Goal: Task Accomplishment & Management: Manage account settings

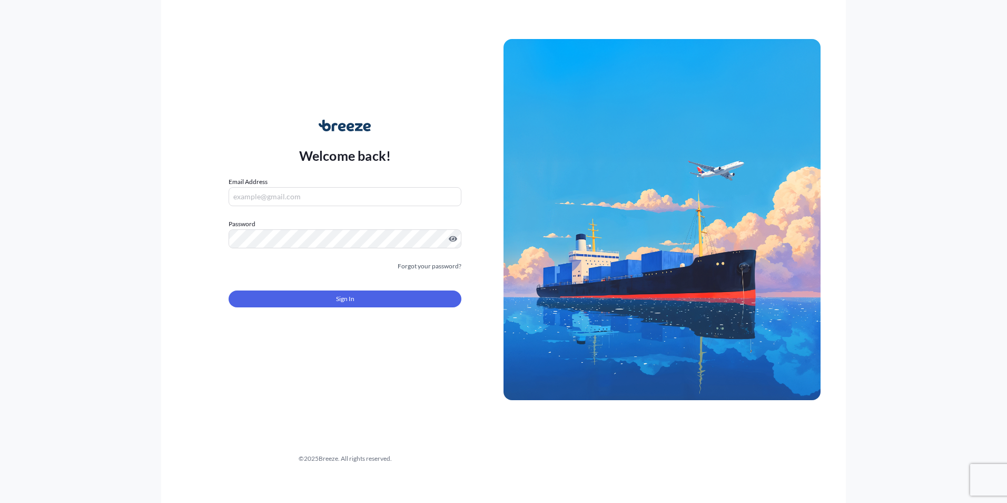
type input "[PERSON_NAME][EMAIL_ADDRESS][PERSON_NAME][DOMAIN_NAME]"
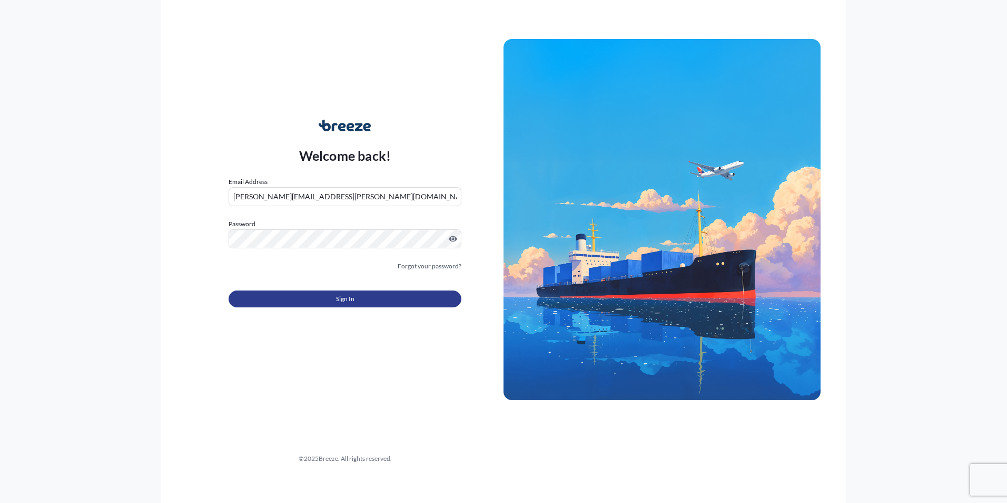
click at [344, 300] on span "Sign In" at bounding box center [345, 298] width 18 height 11
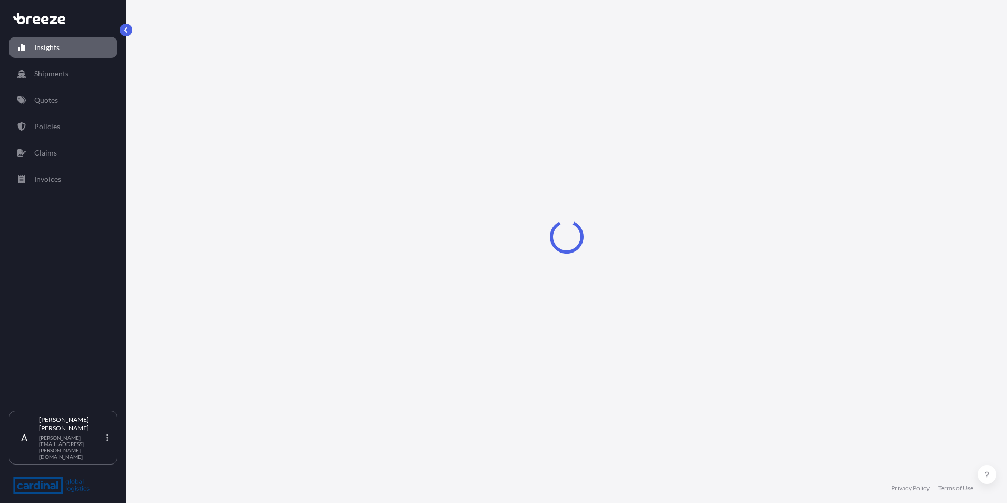
select select "2025"
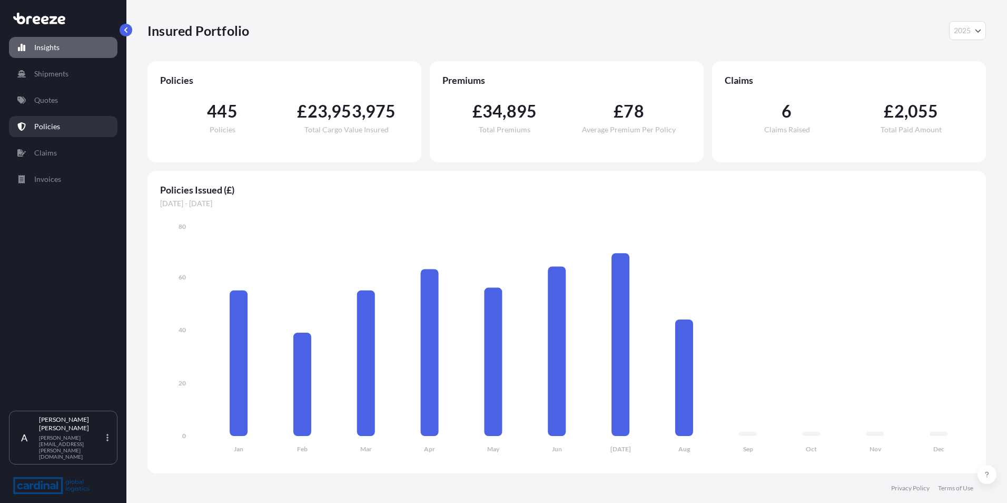
click at [57, 121] on link "Policies" at bounding box center [63, 126] width 109 height 21
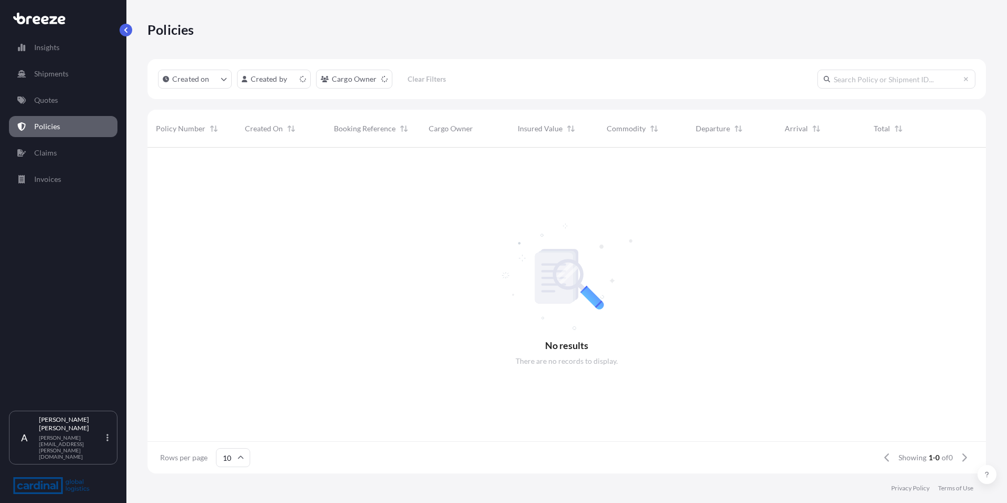
scroll to position [8, 8]
click at [300, 82] on html "Insights Shipments Quotes Policies Claims Invoices A [PERSON_NAME] [PERSON_NAME…" at bounding box center [503, 251] width 1007 height 503
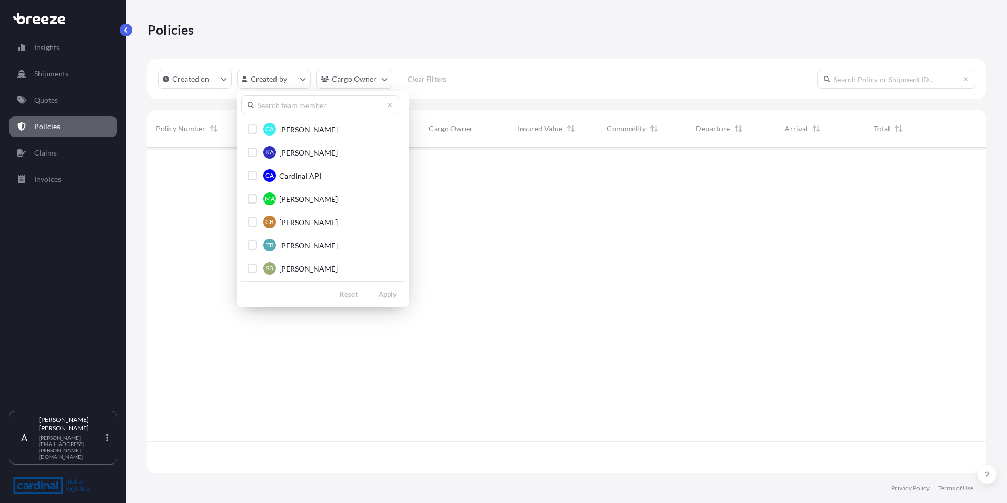
click at [303, 102] on input "text" at bounding box center [320, 104] width 158 height 19
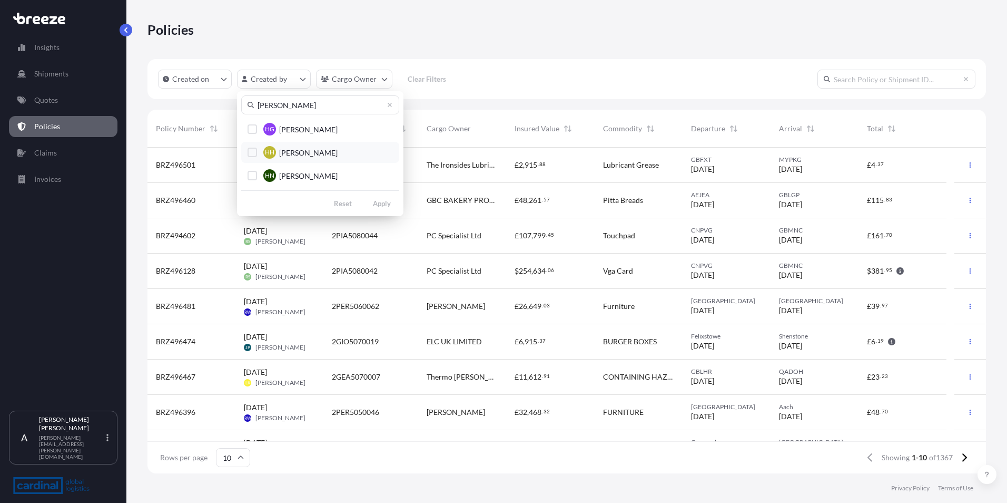
type input "[PERSON_NAME]"
click at [252, 153] on div "Select Option" at bounding box center [252, 152] width 9 height 9
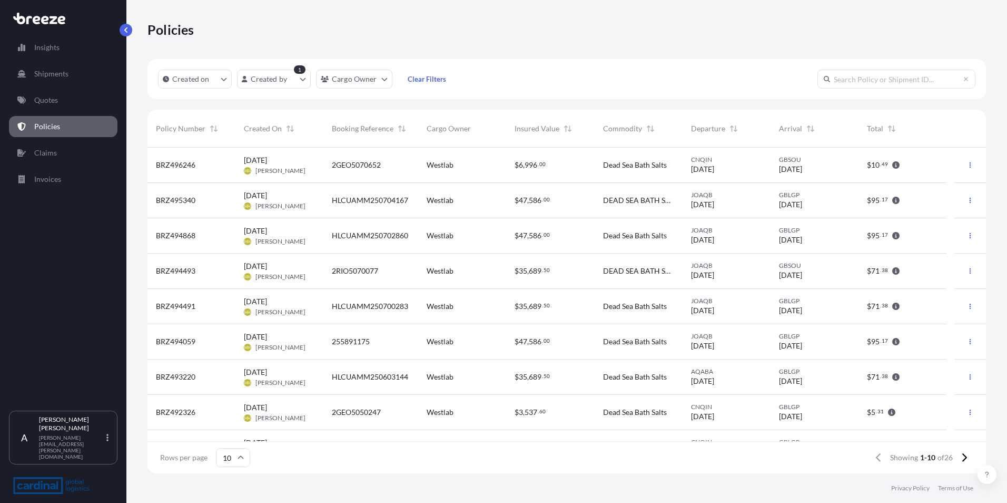
click at [341, 341] on span "255891175" at bounding box center [351, 341] width 38 height 11
